Goal: Entertainment & Leisure: Consume media (video, audio)

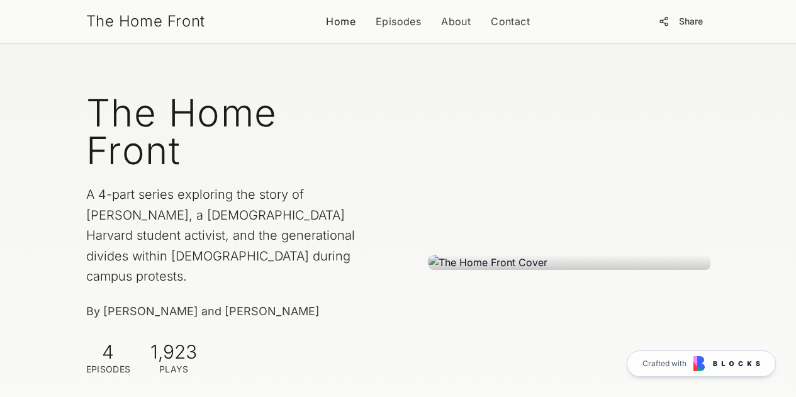
click at [334, 21] on link "Home" at bounding box center [341, 21] width 30 height 15
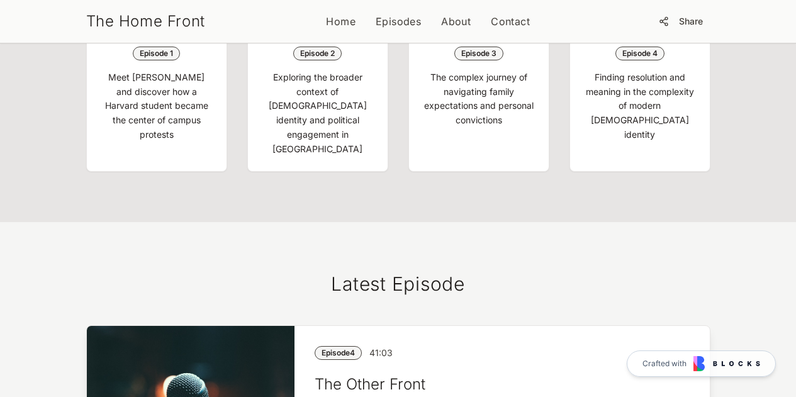
scroll to position [624, 0]
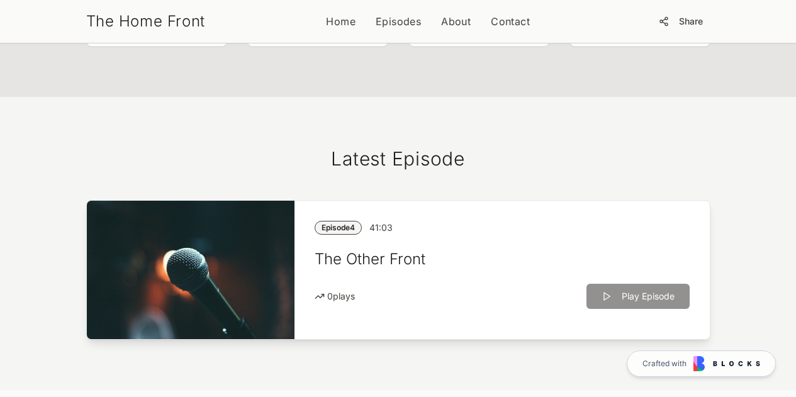
click at [656, 284] on div "Play Episode" at bounding box center [637, 296] width 103 height 25
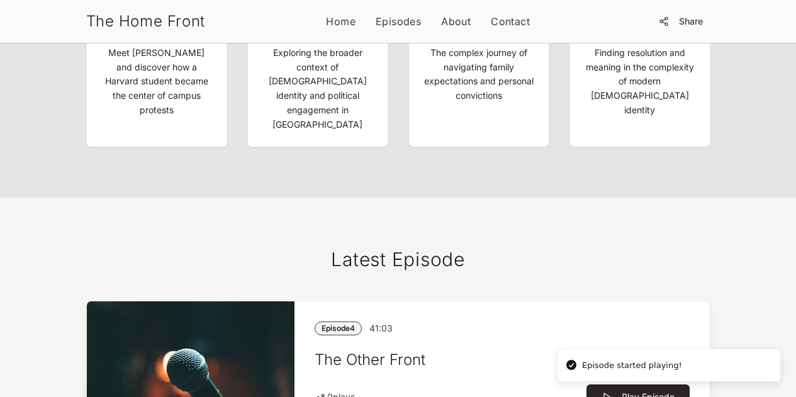
scroll to position [648, 0]
click at [598, 369] on div "Episode started playing!" at bounding box center [632, 365] width 100 height 13
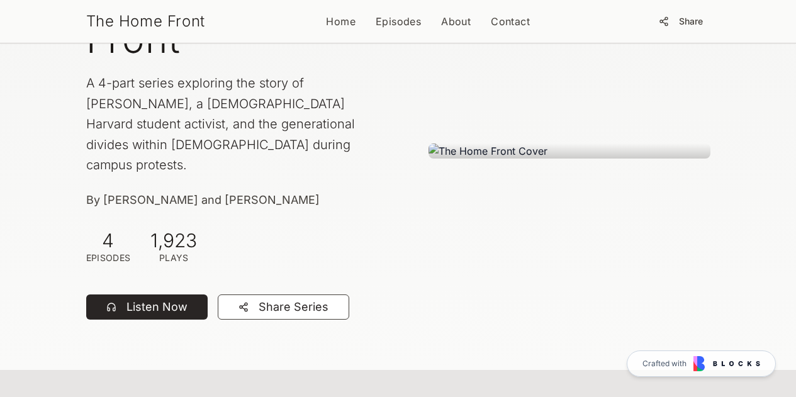
scroll to position [0, 0]
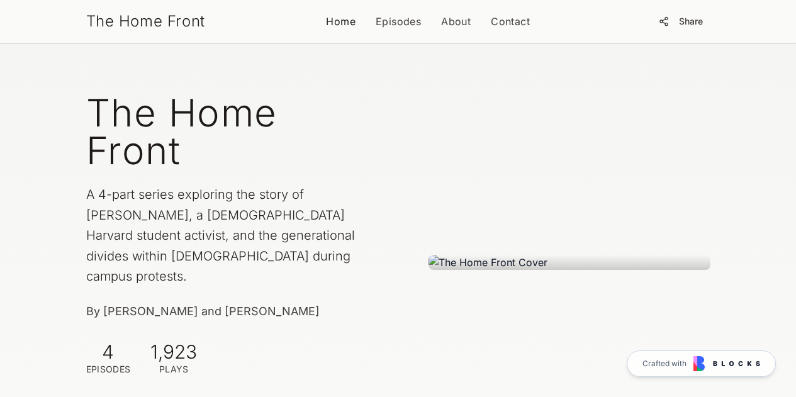
click at [334, 21] on link "Home" at bounding box center [341, 21] width 30 height 15
click at [384, 27] on link "Episodes" at bounding box center [398, 21] width 45 height 15
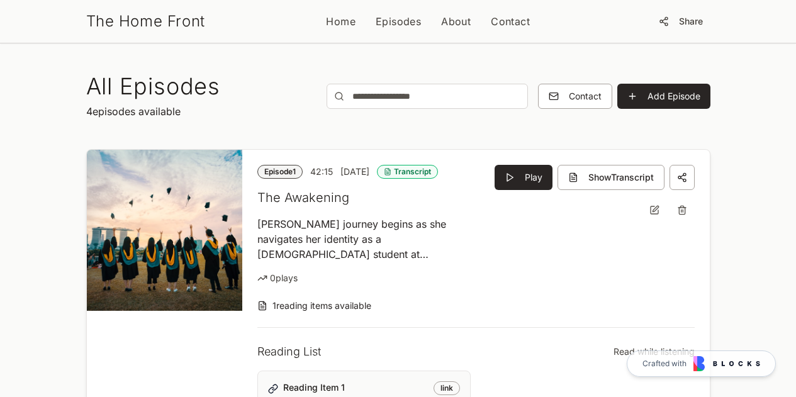
click at [405, 173] on div "Transcript" at bounding box center [407, 172] width 61 height 14
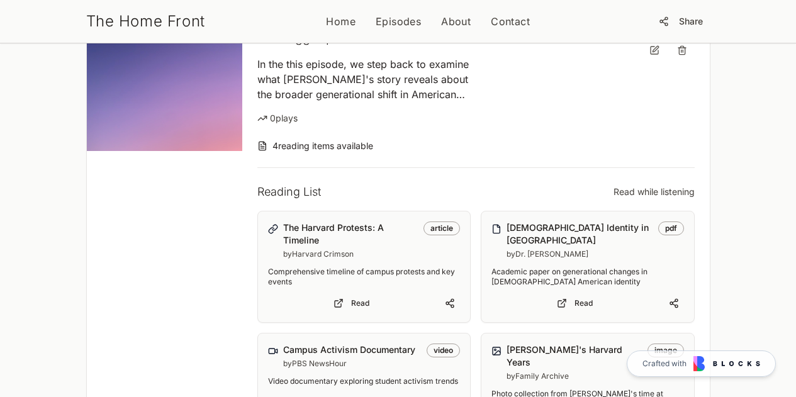
scroll to position [478, 0]
click at [592, 294] on link "Read" at bounding box center [574, 303] width 167 height 18
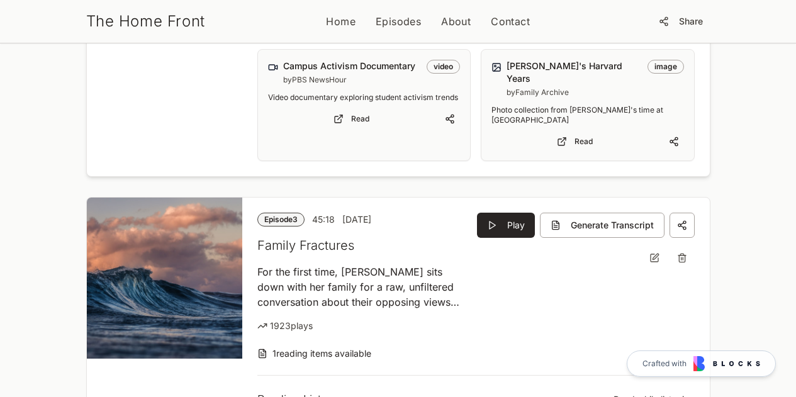
scroll to position [726, 0]
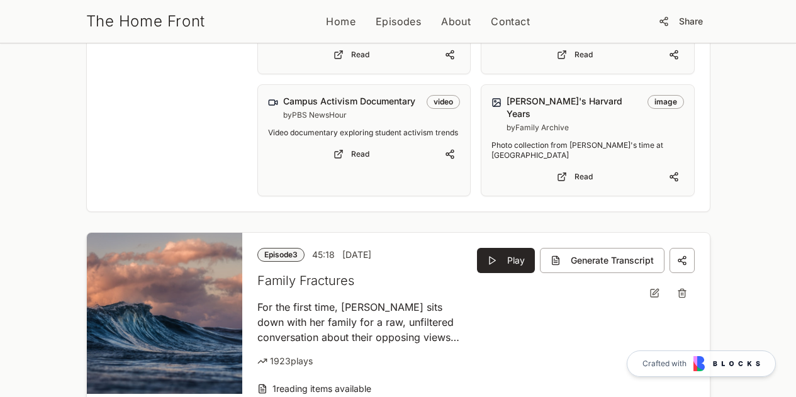
click at [123, 261] on img at bounding box center [165, 313] width 156 height 161
drag, startPoint x: 123, startPoint y: 261, endPoint x: 81, endPoint y: 224, distance: 56.2
click at [87, 233] on img at bounding box center [165, 313] width 156 height 161
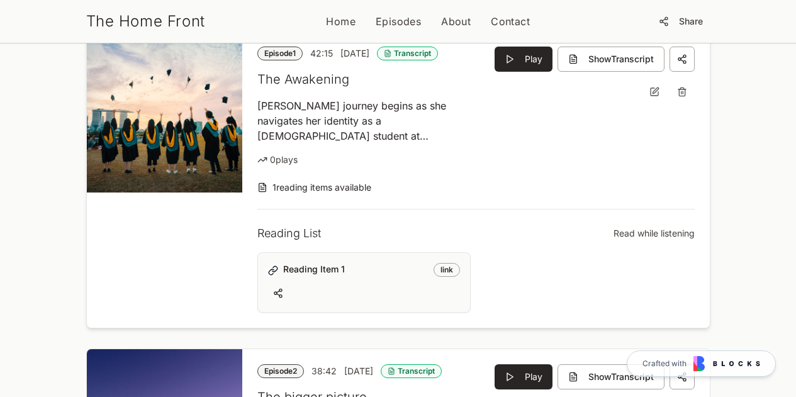
scroll to position [119, 0]
click at [449, 264] on div "link" at bounding box center [447, 269] width 26 height 14
click at [456, 269] on div "link" at bounding box center [447, 269] width 26 height 14
click at [283, 263] on h5 "Reading Item 1" at bounding box center [355, 268] width 145 height 13
click at [272, 182] on span "1 reading items available" at bounding box center [321, 187] width 99 height 13
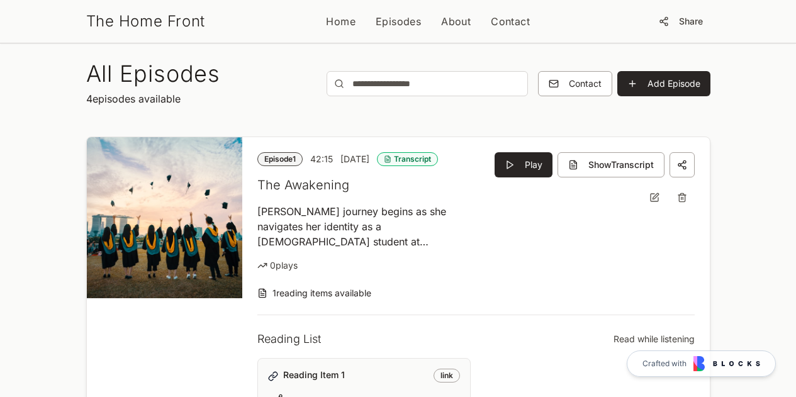
scroll to position [0, 0]
